Goal: Transaction & Acquisition: Purchase product/service

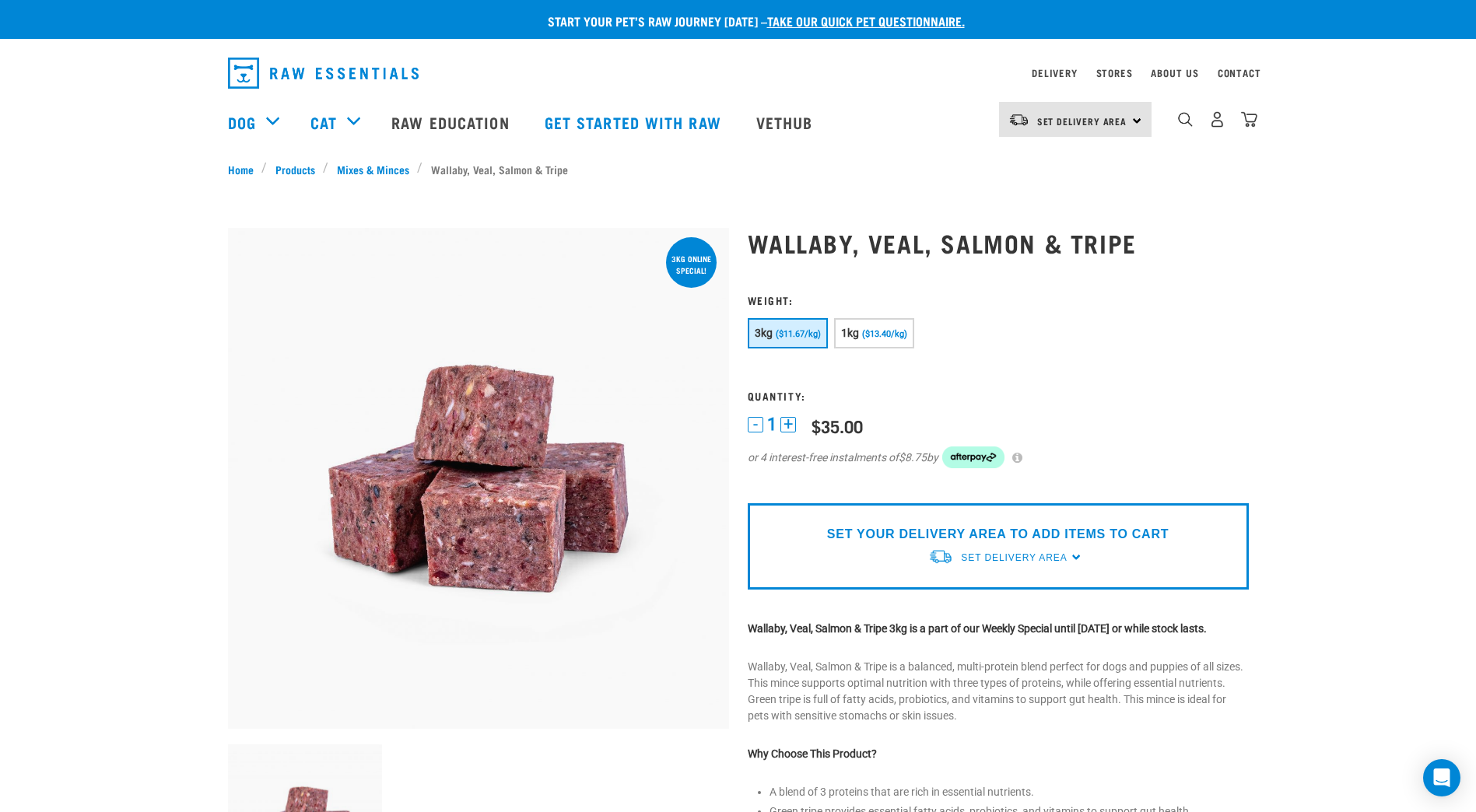
click at [790, 429] on button "+" at bounding box center [788, 425] width 16 height 16
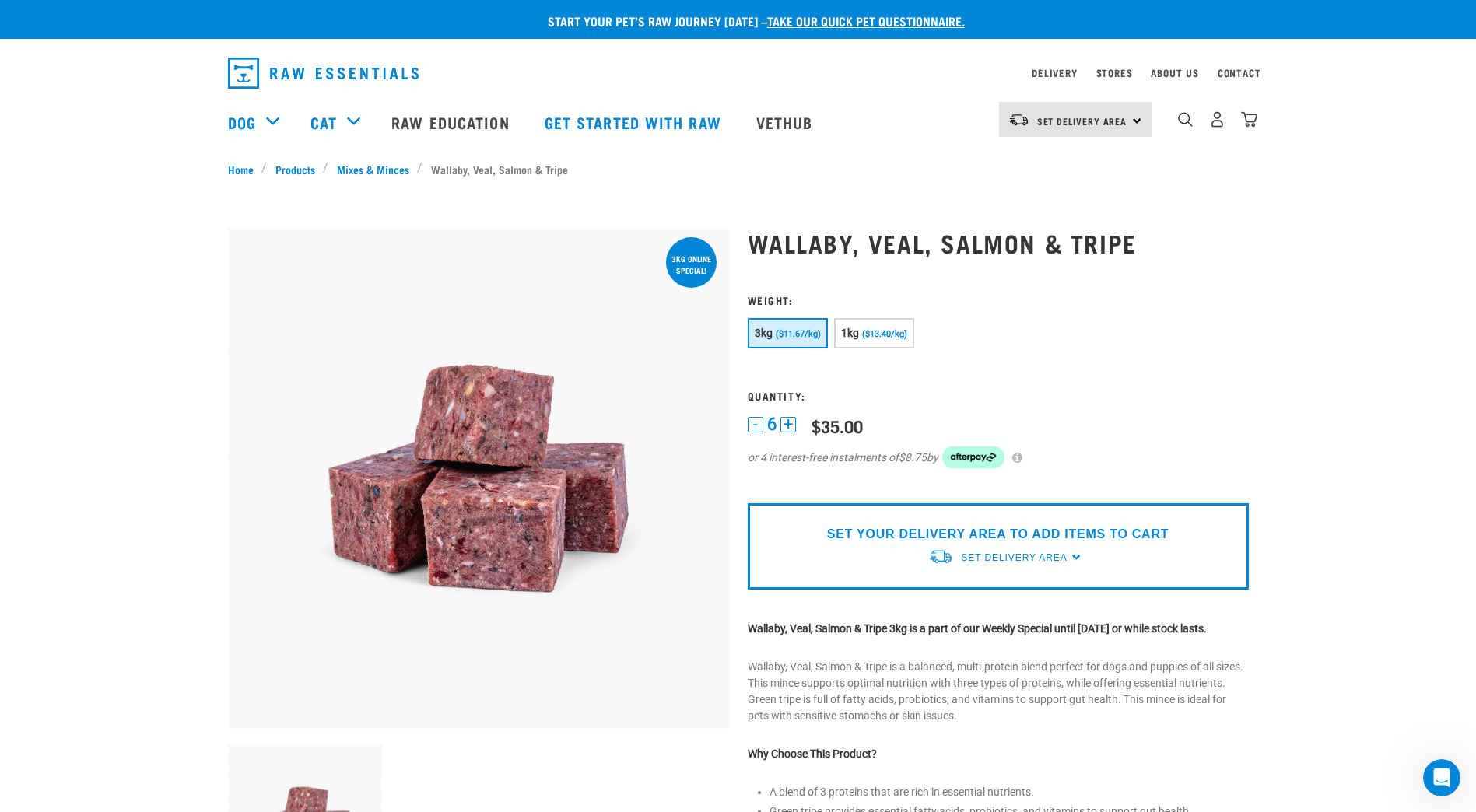
click at [790, 429] on button "+" at bounding box center [788, 425] width 16 height 16
click at [1021, 389] on form "3kg" at bounding box center [998, 391] width 501 height 193
click at [1093, 546] on div "SET YOUR DELIVERY AREA TO ADD ITEMS TO CART Set Delivery Area North Island Sout…" at bounding box center [998, 546] width 501 height 86
click at [1074, 559] on div "SET YOUR DELIVERY AREA TO ADD ITEMS TO CART Set Delivery Area North Island Sout…" at bounding box center [998, 546] width 501 height 86
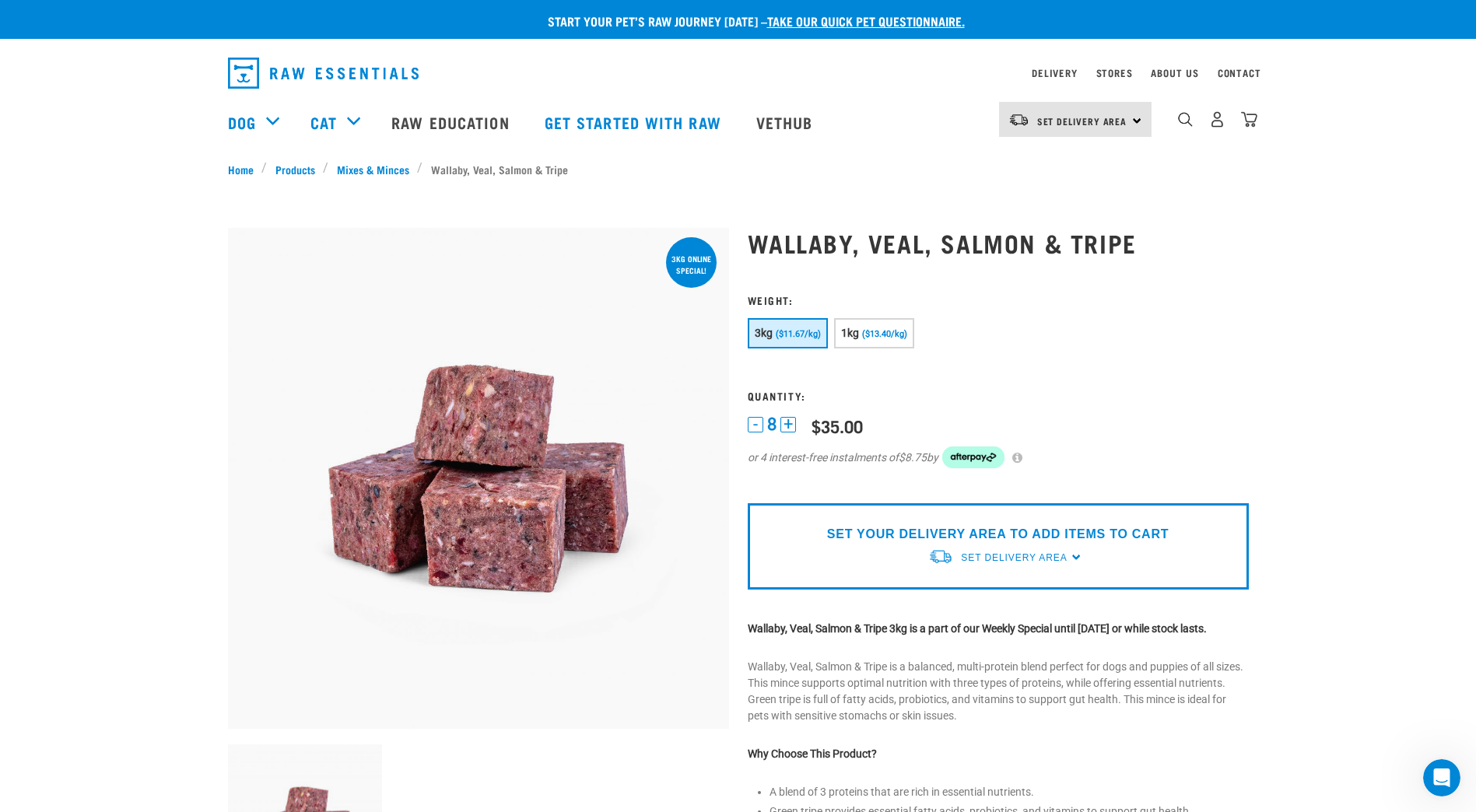
click at [968, 387] on form "3kg" at bounding box center [998, 391] width 501 height 193
click at [1106, 109] on link "Set Delivery Area" at bounding box center [1082, 121] width 90 height 25
click at [1079, 164] on link "[GEOGRAPHIC_DATA]" at bounding box center [1074, 163] width 150 height 34
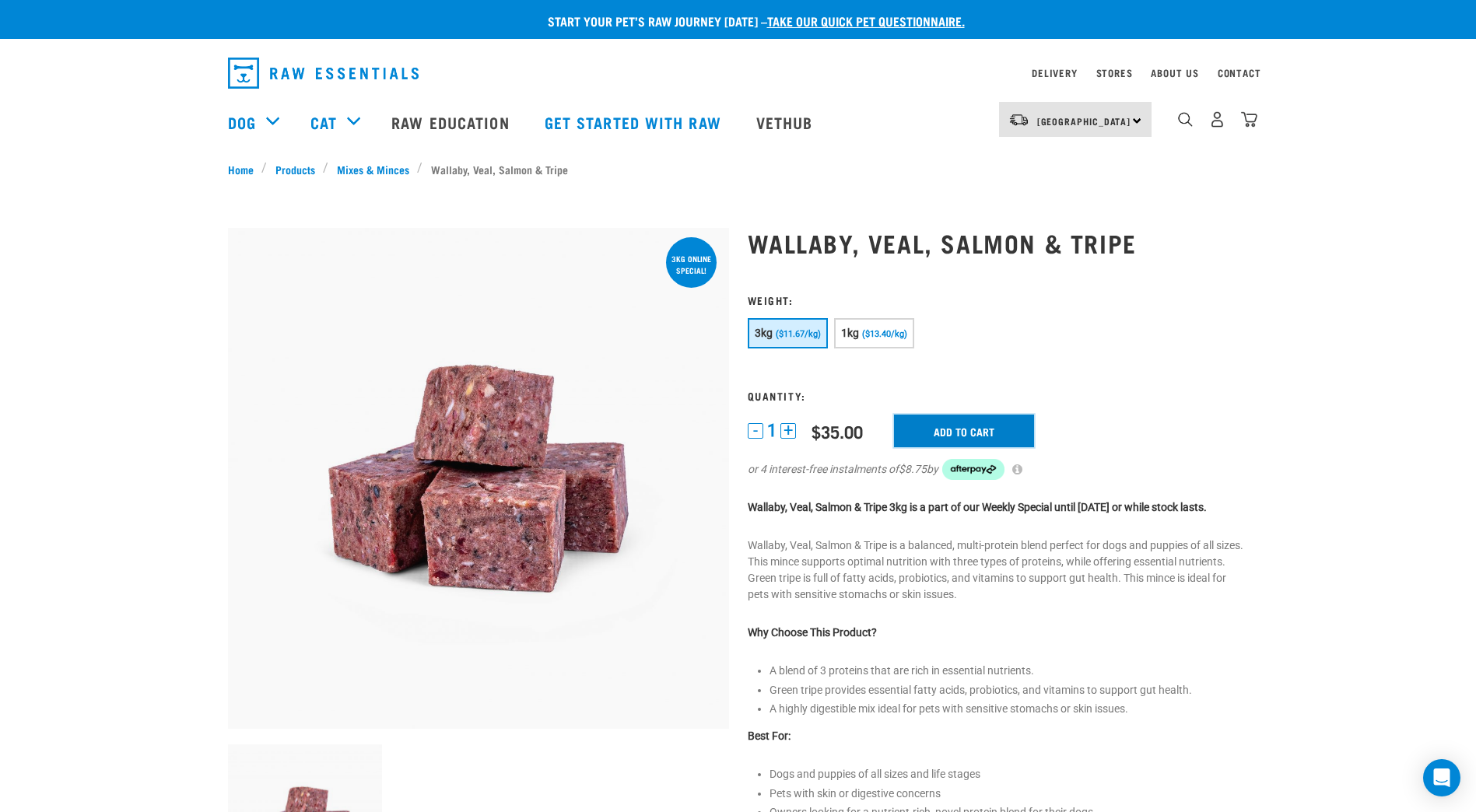
click at [1013, 415] on input "Add to cart" at bounding box center [964, 431] width 140 height 33
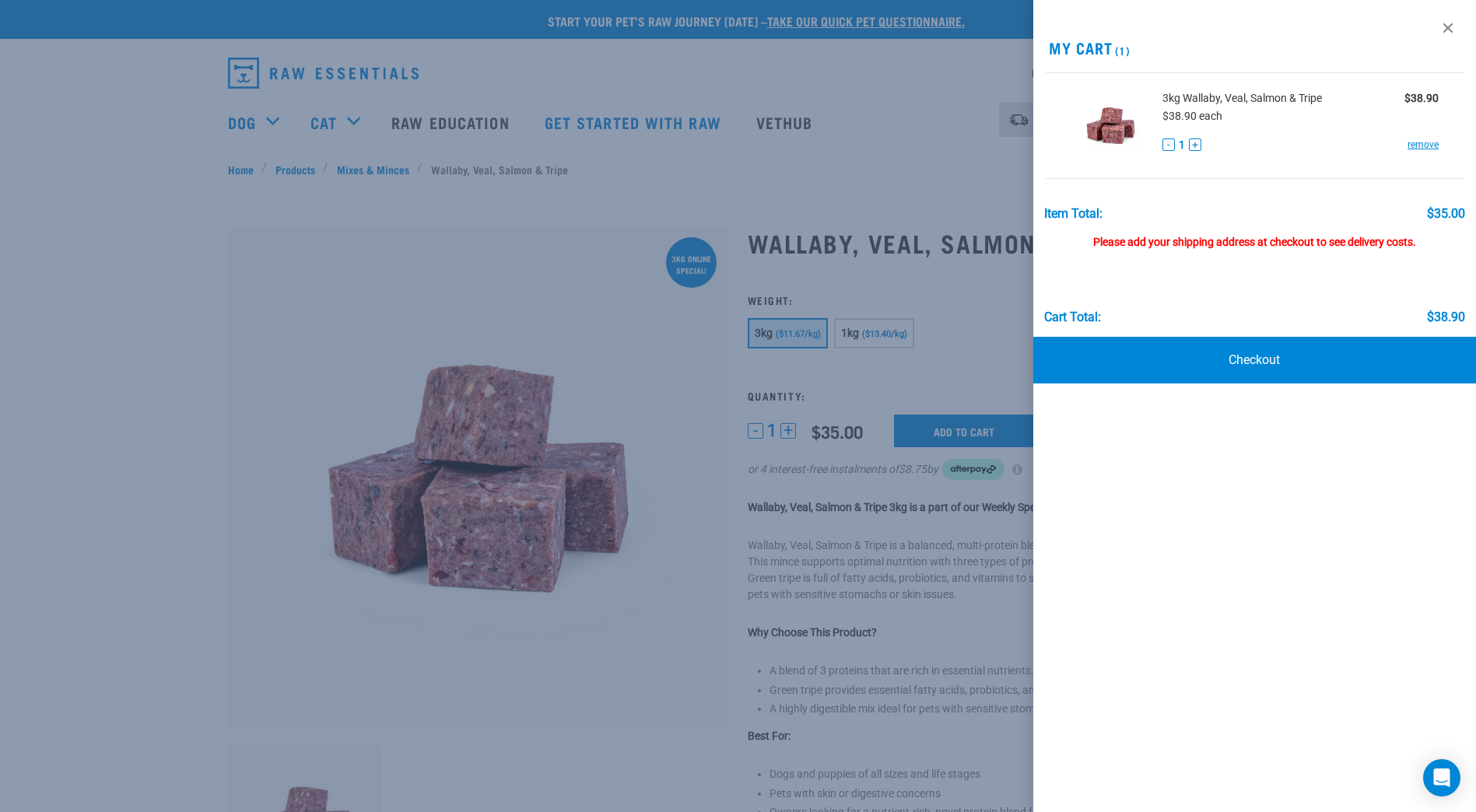
click at [1199, 143] on button "+" at bounding box center [1194, 145] width 12 height 12
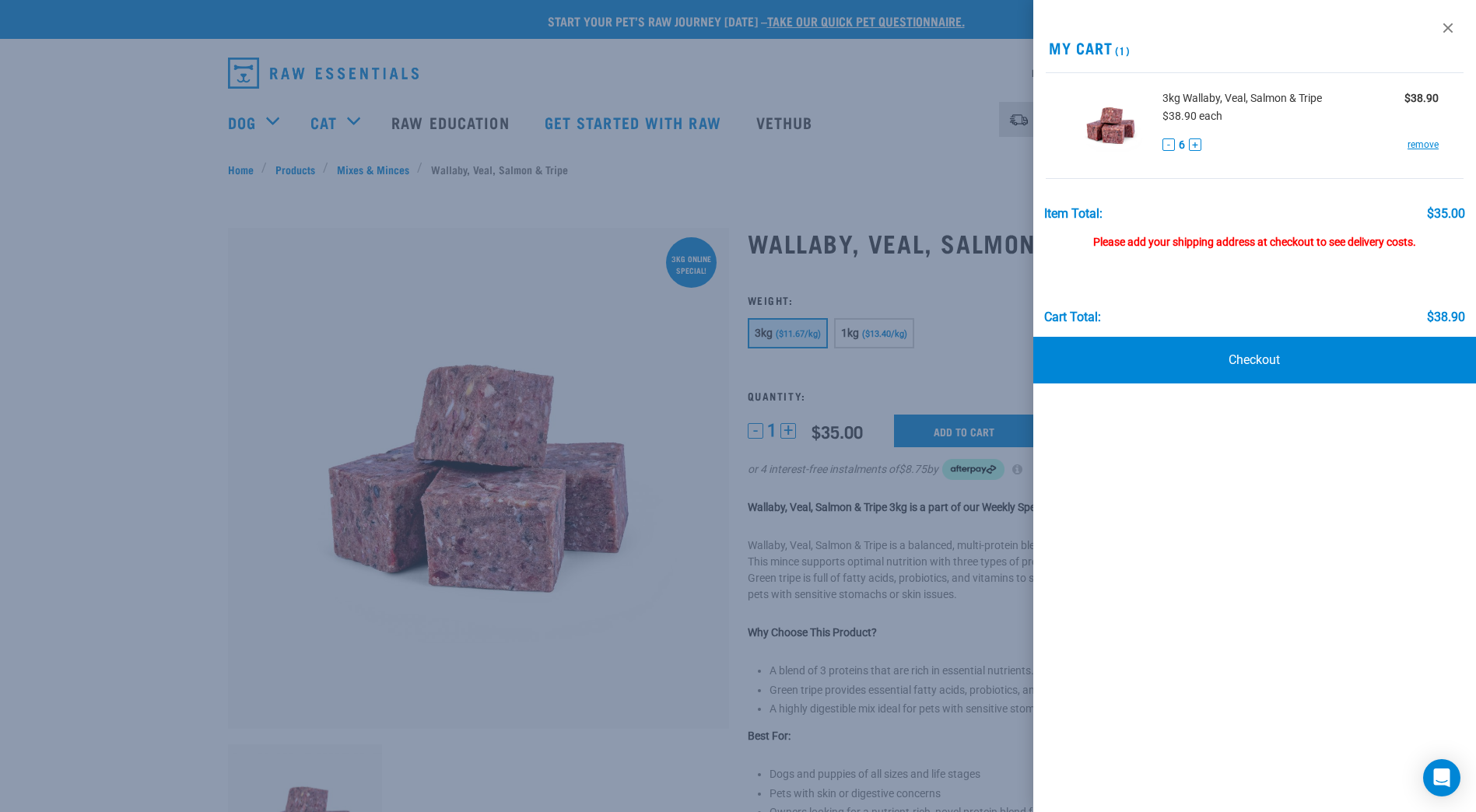
click at [1199, 143] on button "+" at bounding box center [1194, 145] width 12 height 12
click at [1217, 173] on li "3kg Wallaby, Veal, Salmon & Tripe $38.90 $38.90 each - 8 + remove" at bounding box center [1255, 126] width 418 height 107
click at [1225, 202] on div "Item Total: $35.00" at bounding box center [1255, 207] width 421 height 30
drag, startPoint x: 1236, startPoint y: 259, endPoint x: 1412, endPoint y: 202, distance: 185.0
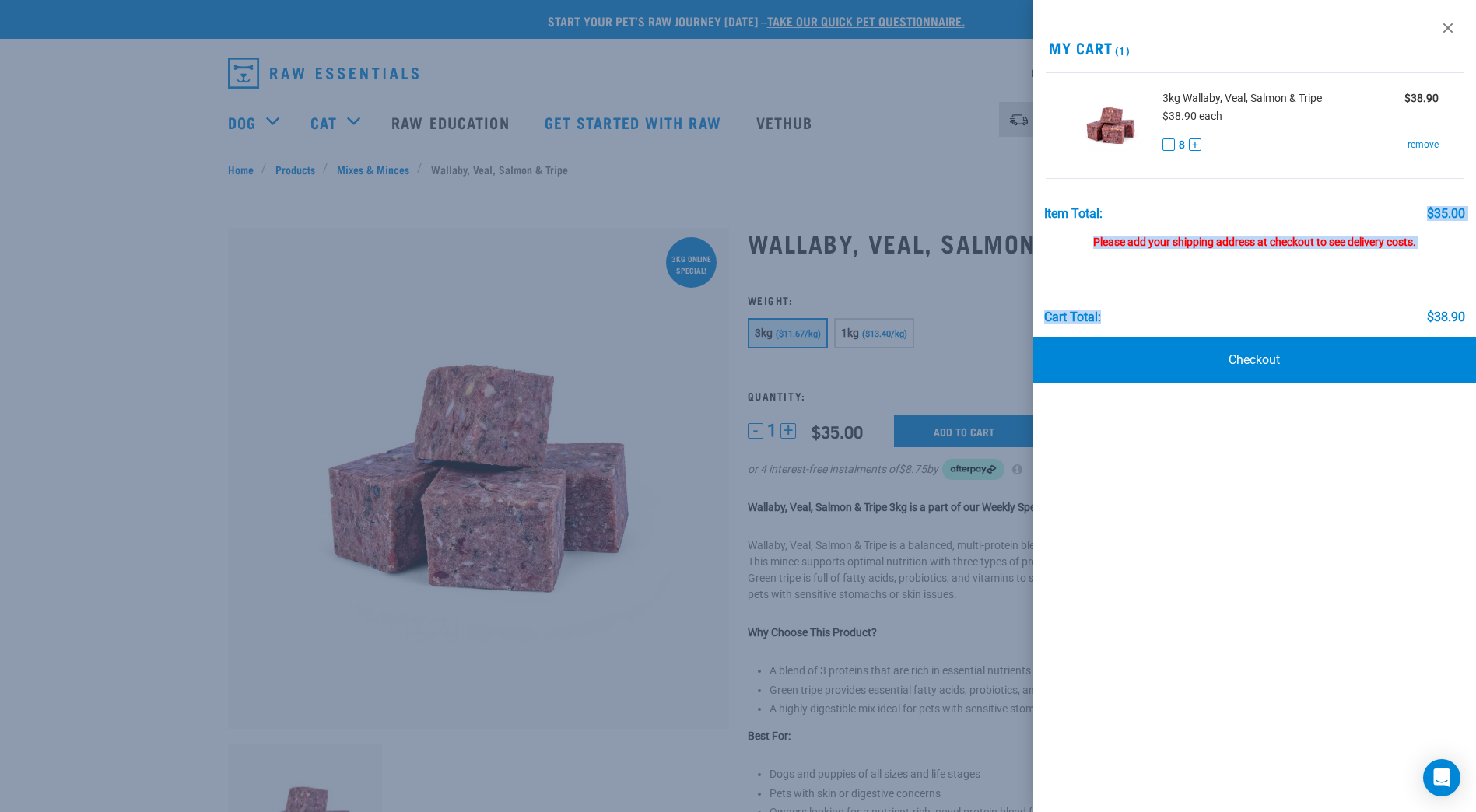
click at [1412, 202] on div "Item Total: $35.00 Please add your shipping address at checkout to see delivery…" at bounding box center [1255, 259] width 443 height 134
drag, startPoint x: 1412, startPoint y: 202, endPoint x: 1451, endPoint y: 32, distance: 174.4
click at [1451, 32] on link at bounding box center [1448, 28] width 25 height 25
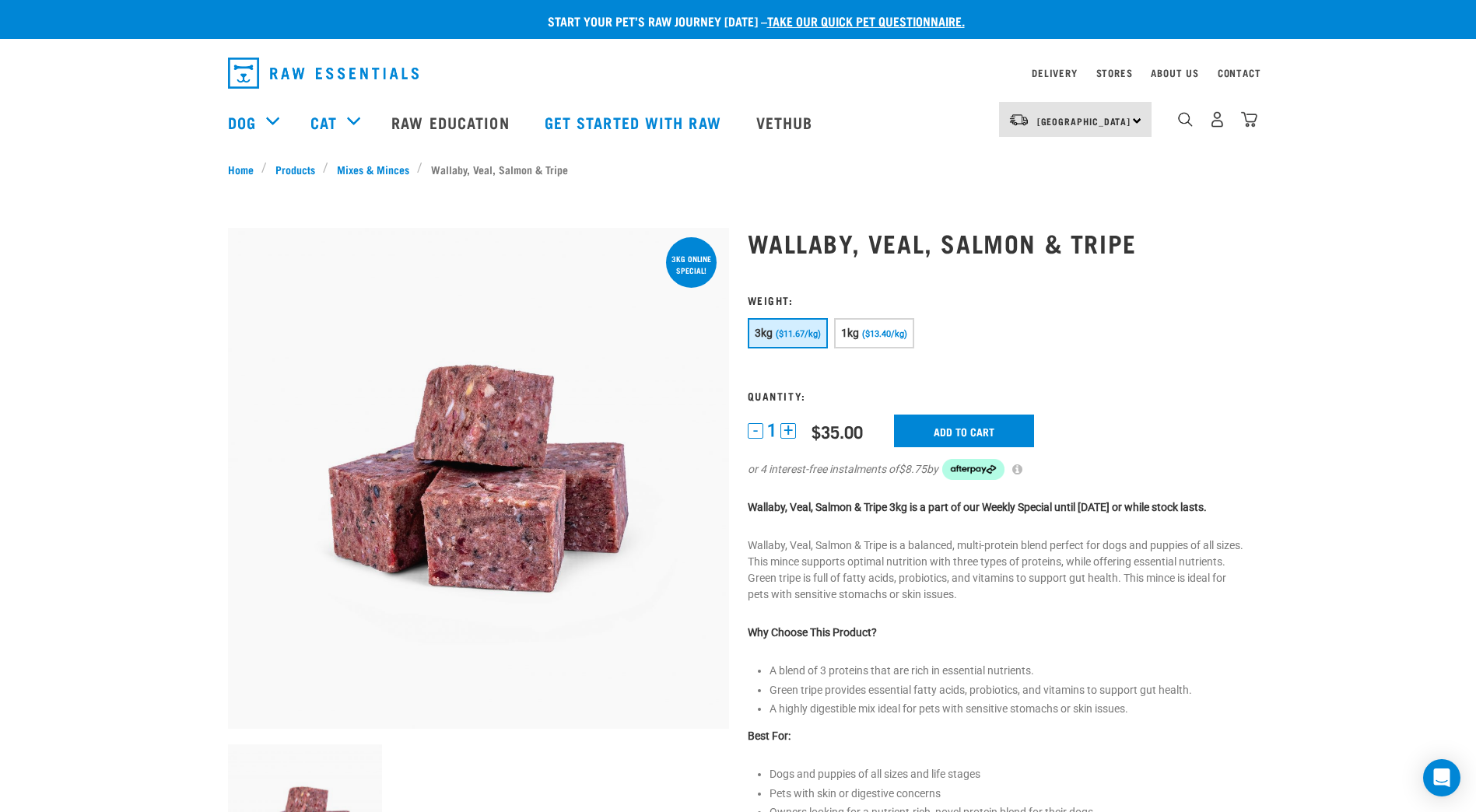
click at [787, 435] on button "+" at bounding box center [788, 430] width 16 height 16
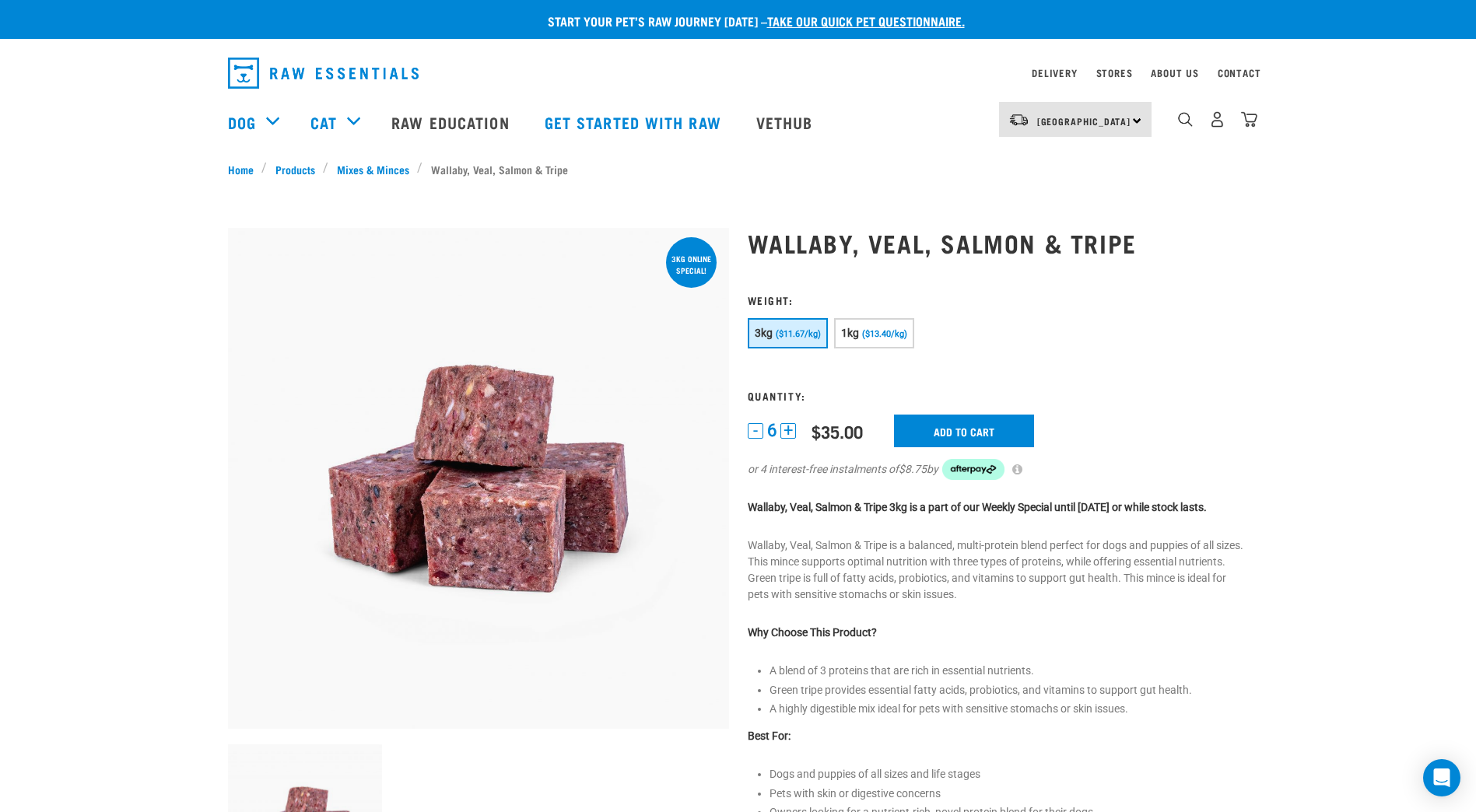
click at [787, 435] on button "+" at bounding box center [788, 430] width 16 height 16
click at [927, 415] on input "Add to cart" at bounding box center [964, 431] width 140 height 33
click at [61, 409] on button "delete" at bounding box center [54, 406] width 16 height 16
click at [1012, 431] on input "Add to cart" at bounding box center [964, 431] width 140 height 33
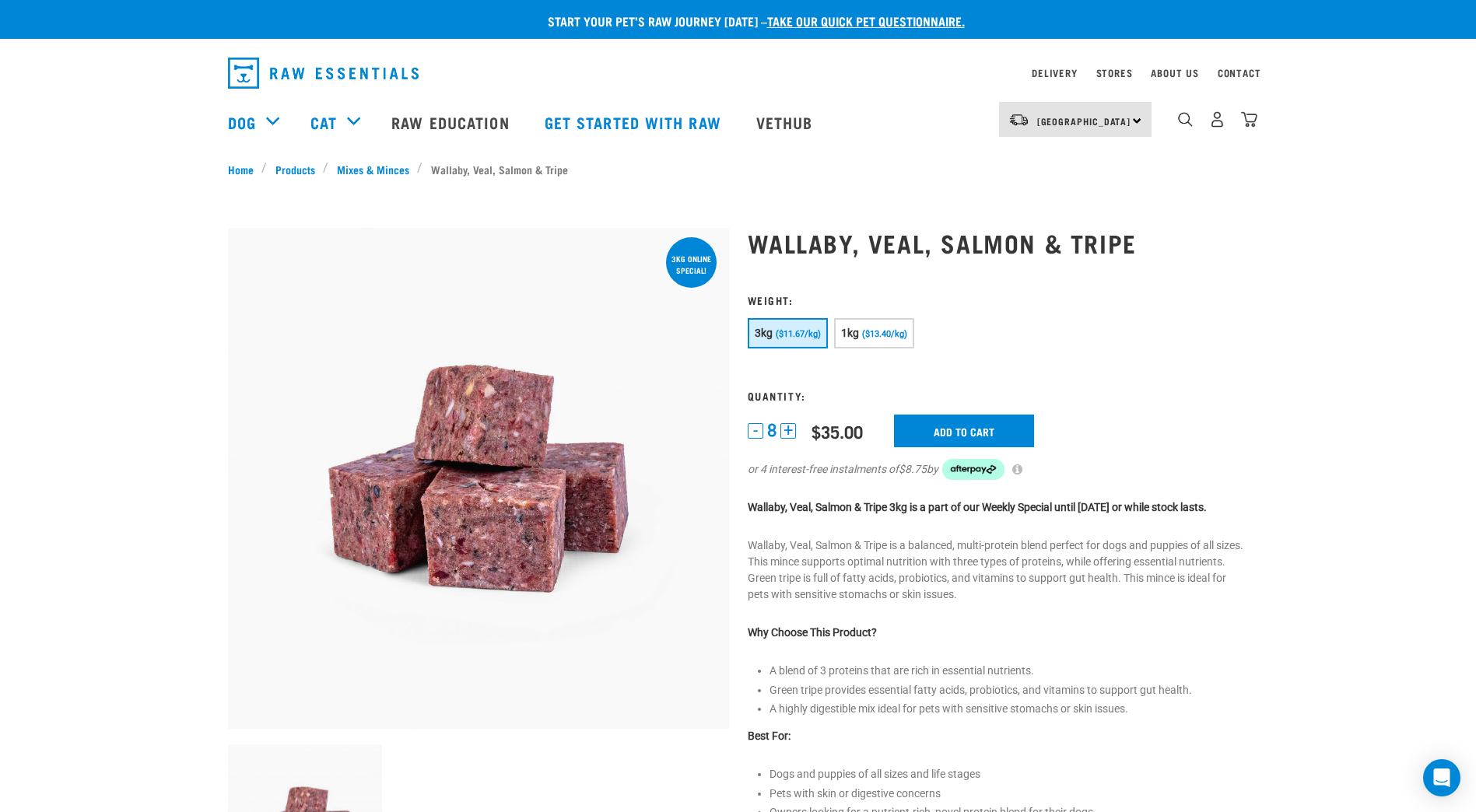
drag, startPoint x: 1177, startPoint y: 399, endPoint x: 1455, endPoint y: 399, distance: 278.0
click at [16, 399] on div "There are 1 items left in stock of Wallaby, Veal, Salmon & Tripe, please remove…" at bounding box center [0, 406] width 31 height 62
click at [61, 399] on button "delete" at bounding box center [54, 406] width 16 height 16
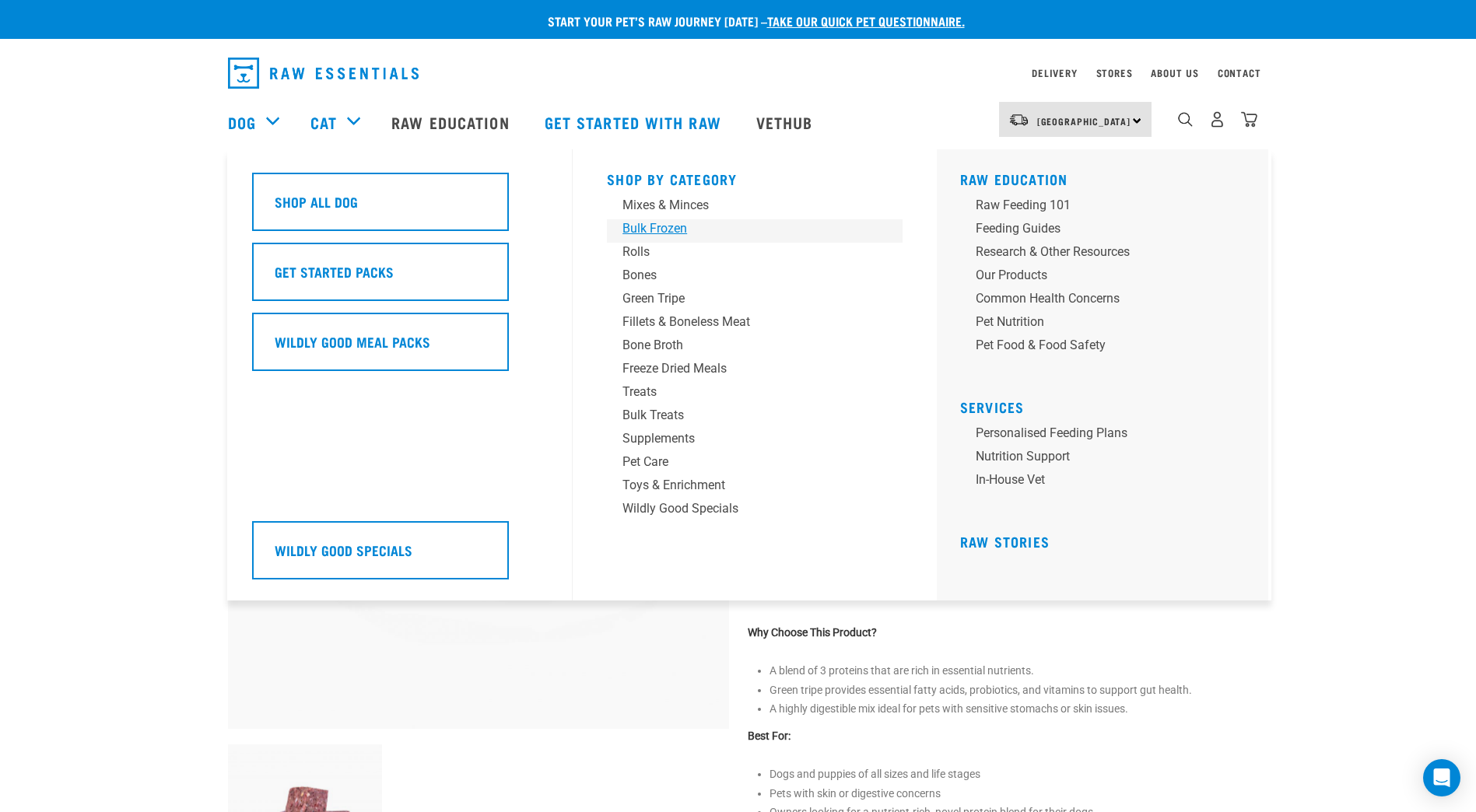
click at [669, 230] on div "Bulk Frozen" at bounding box center [744, 228] width 243 height 19
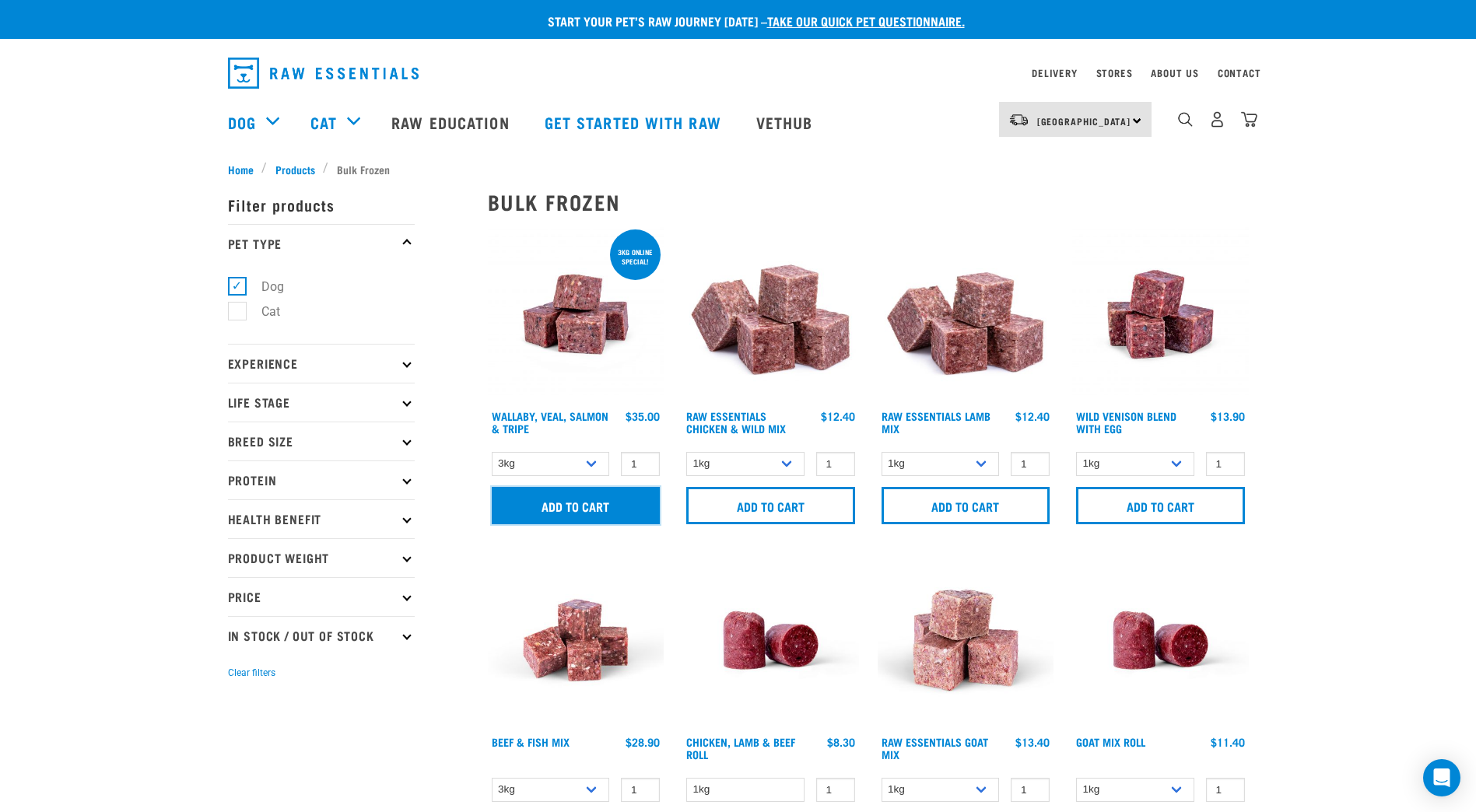
click at [631, 500] on input "Add to cart" at bounding box center [576, 505] width 169 height 37
click at [61, 410] on button "delete" at bounding box center [54, 406] width 16 height 16
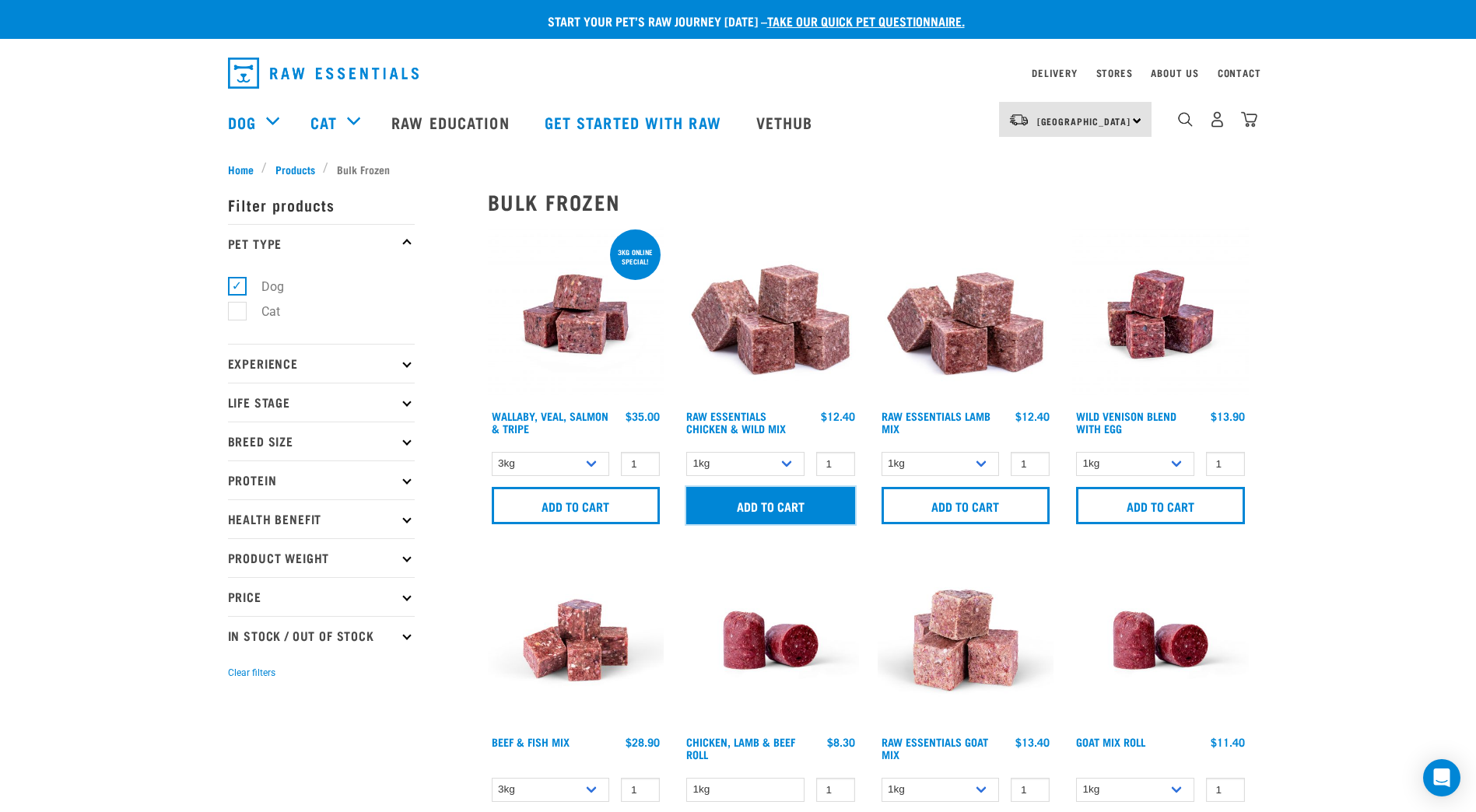
click at [837, 510] on input "Add to cart" at bounding box center [770, 505] width 169 height 37
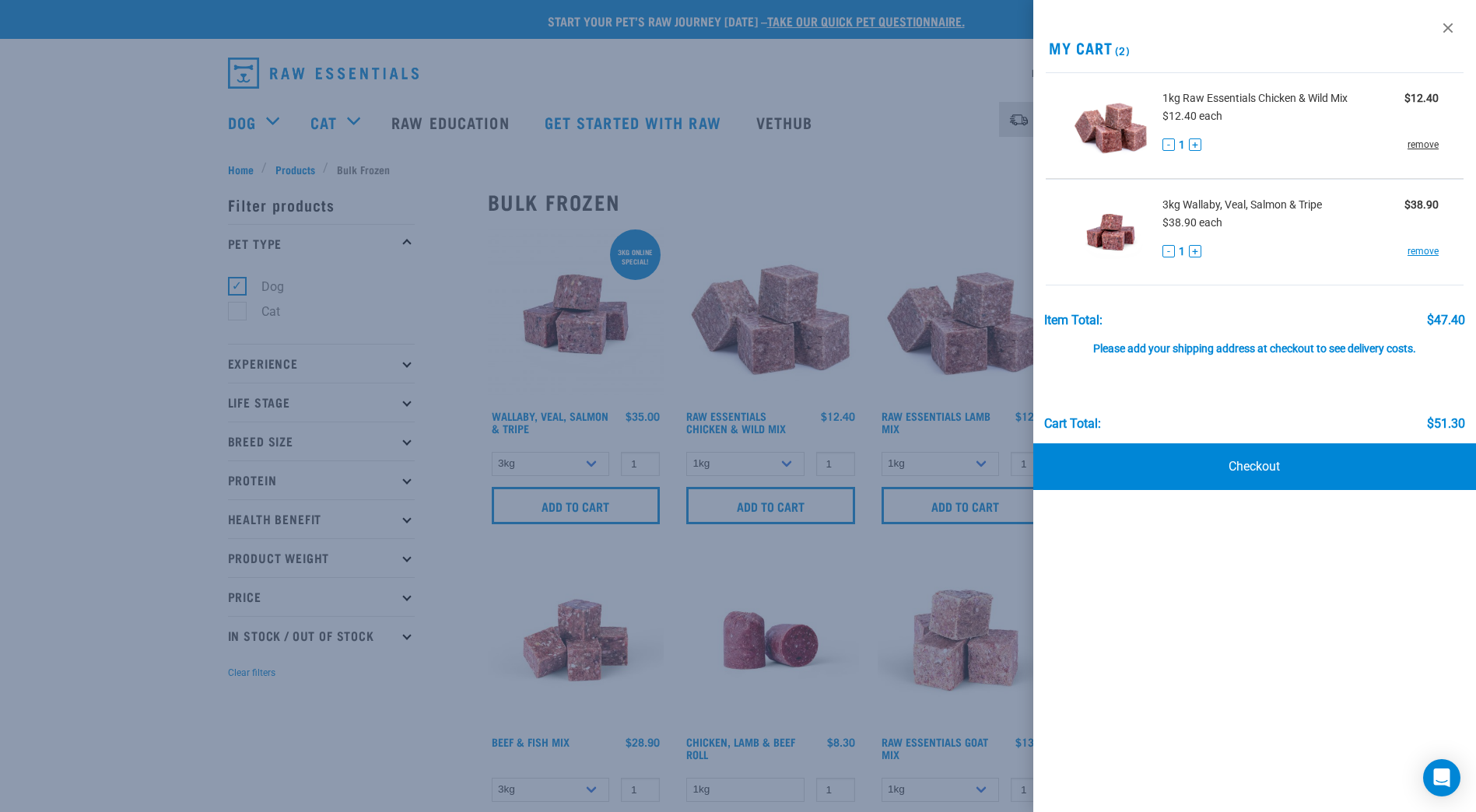
click at [1425, 145] on link "remove" at bounding box center [1423, 145] width 31 height 14
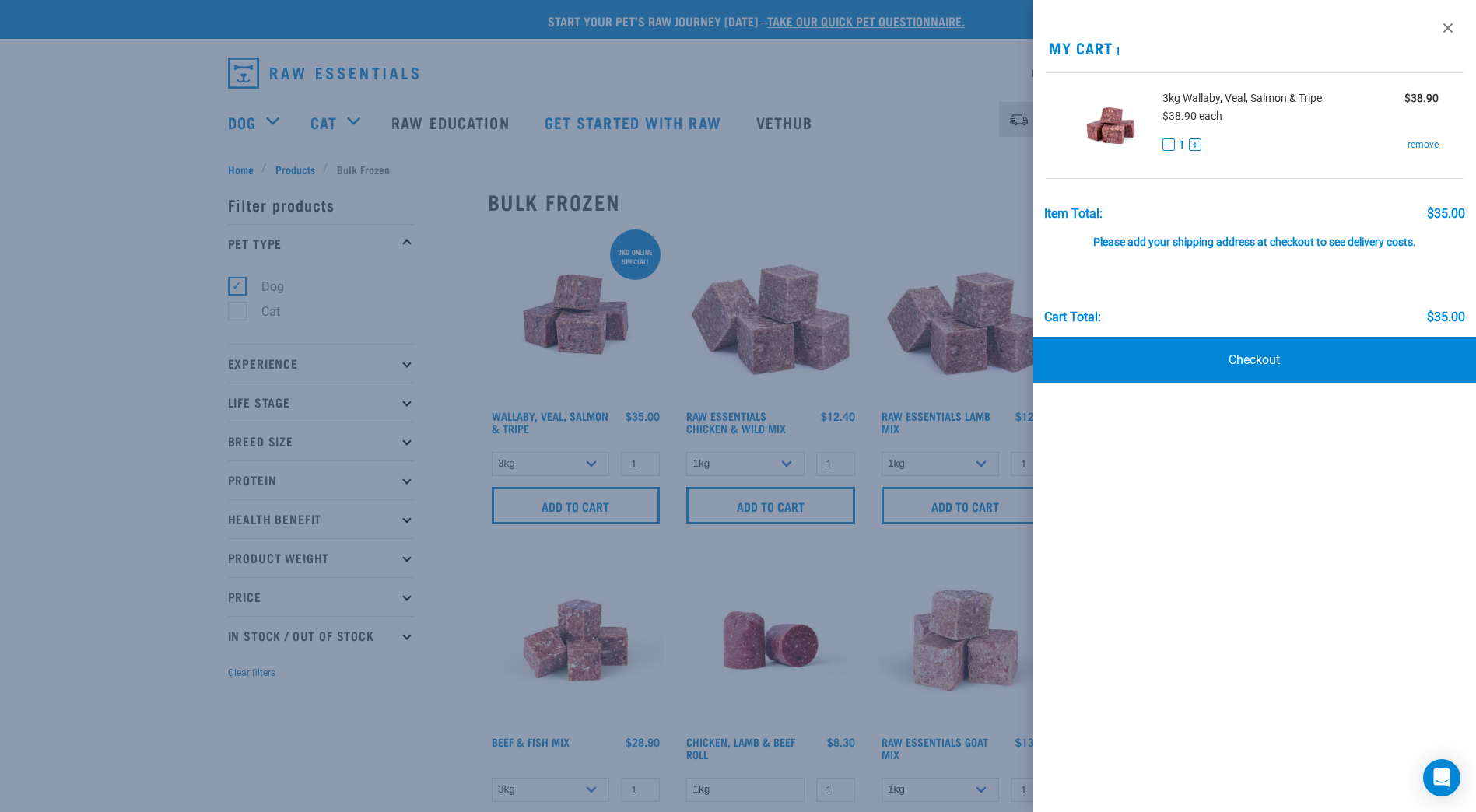
click at [740, 566] on div at bounding box center [738, 406] width 1476 height 812
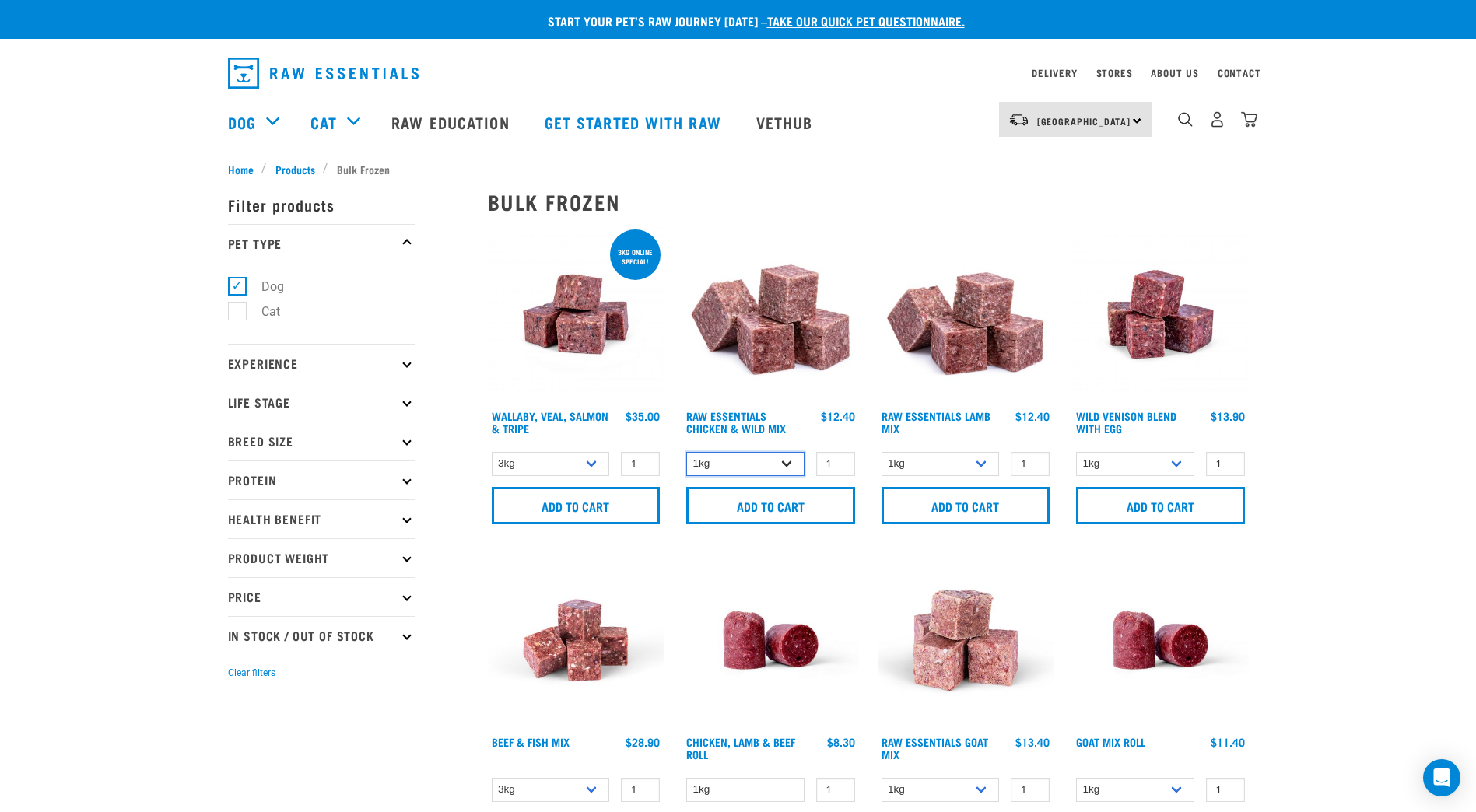
click at [802, 468] on select "1kg 3kg Bulk (10kg)" at bounding box center [745, 463] width 118 height 24
select select "731"
click at [686, 452] on select "1kg 3kg Bulk (10kg)" at bounding box center [745, 463] width 118 height 24
click at [969, 458] on select "1kg 3kg Bulk (10kg)" at bounding box center [940, 463] width 118 height 24
select select "758"
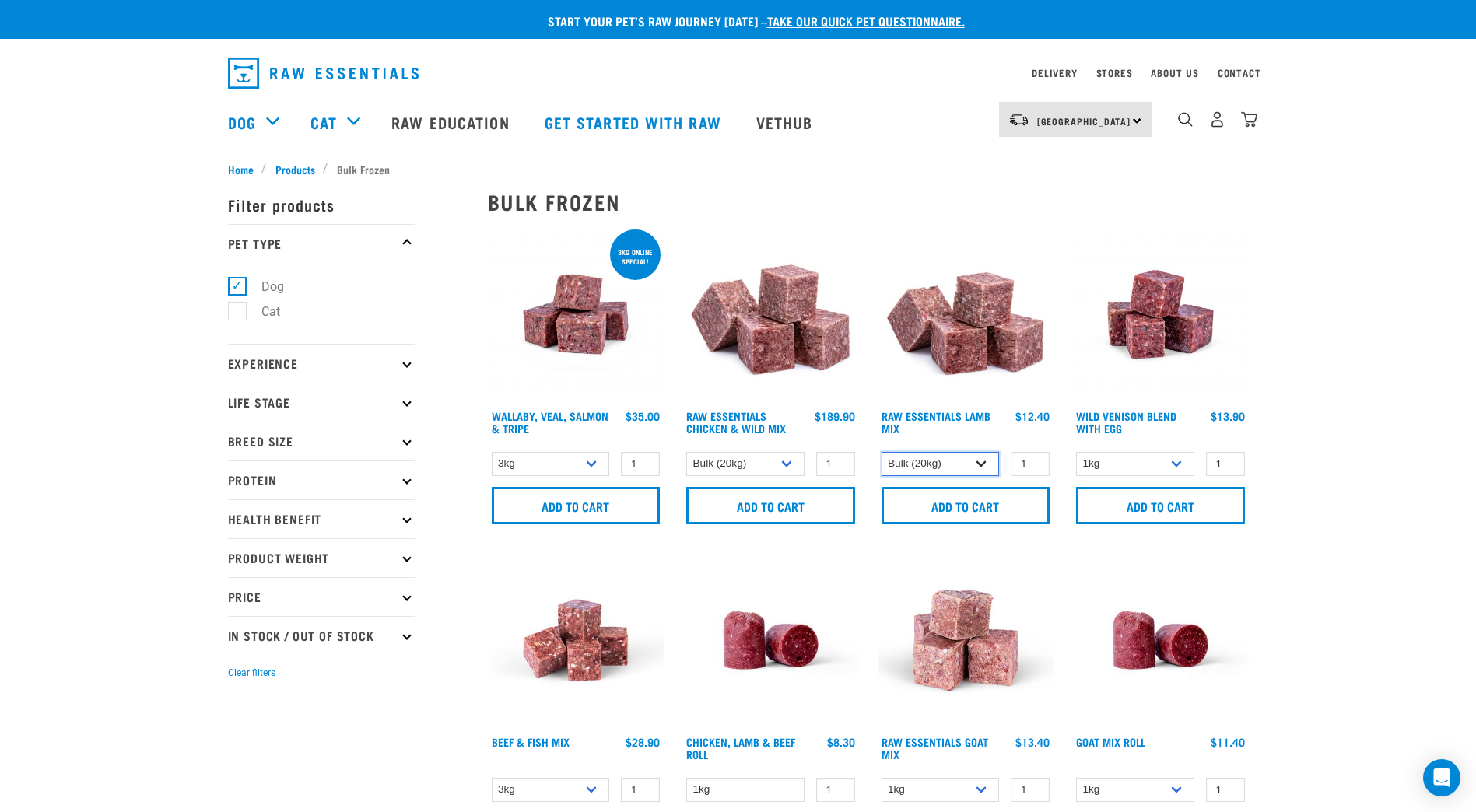
click at [882, 452] on select "1kg 3kg Bulk (10kg)" at bounding box center [940, 463] width 118 height 24
click at [598, 467] on select "3kg 1kg" at bounding box center [550, 463] width 118 height 24
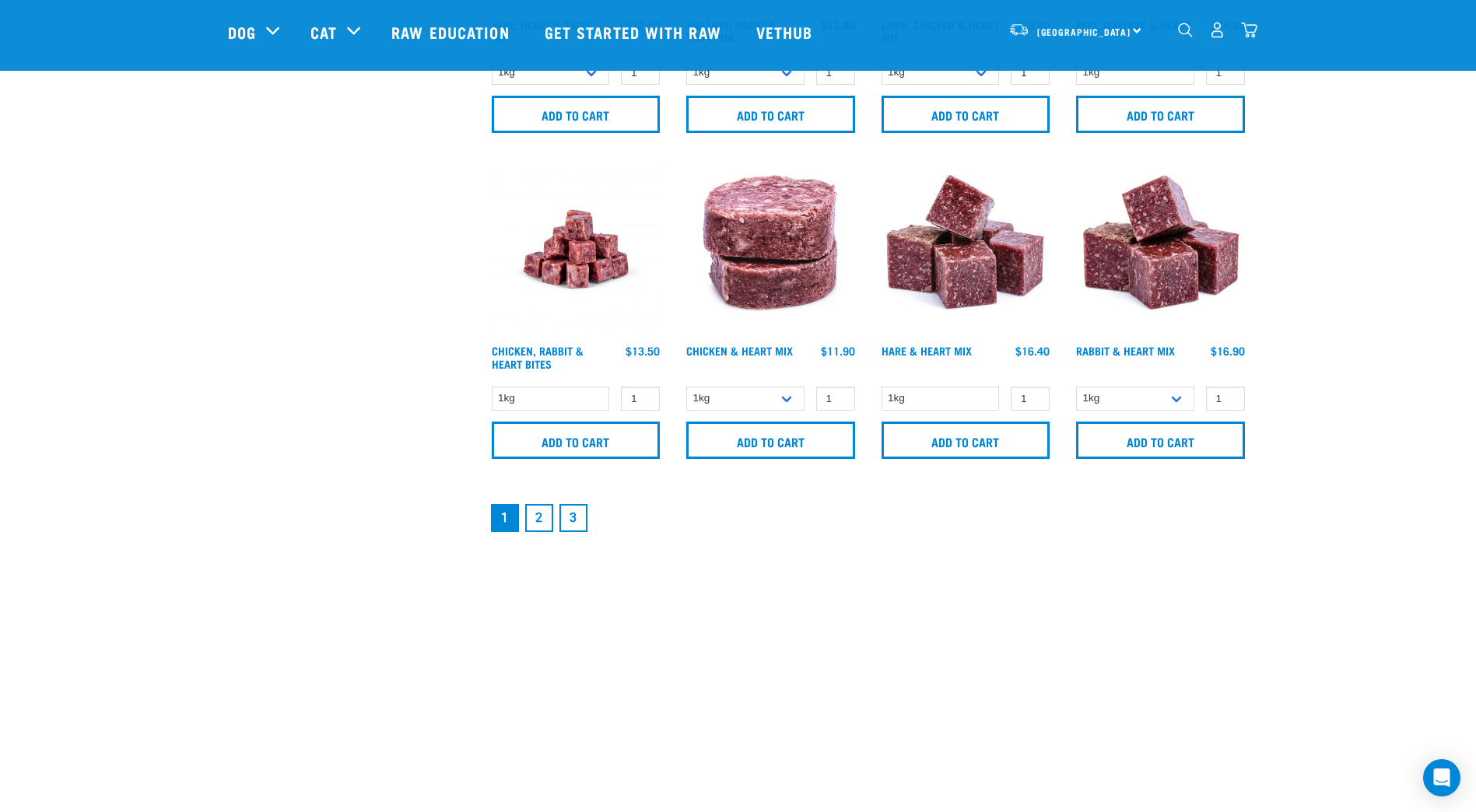
scroll to position [2239, 0]
